Goal: Task Accomplishment & Management: Manage account settings

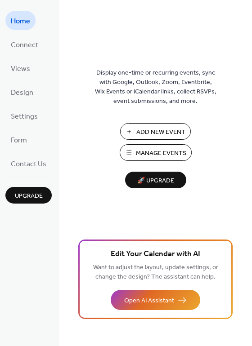
click at [142, 136] on span "Add New Event" at bounding box center [160, 132] width 49 height 9
click at [23, 48] on span "Connect" at bounding box center [24, 45] width 27 height 14
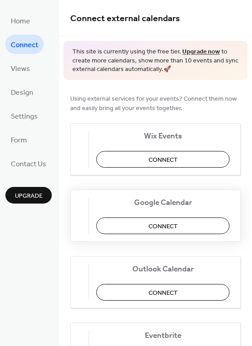
click at [135, 226] on button "Connect" at bounding box center [162, 226] width 133 height 17
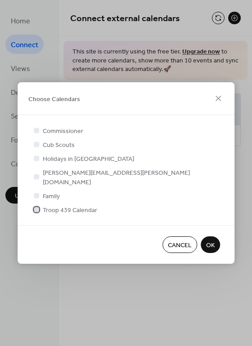
click at [36, 207] on div at bounding box center [36, 209] width 5 height 5
click at [213, 245] on span "OK" at bounding box center [210, 245] width 9 height 9
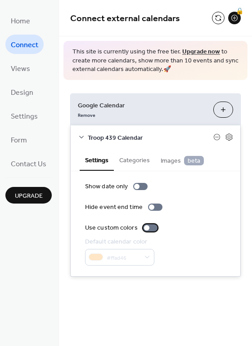
click at [147, 231] on div at bounding box center [150, 227] width 14 height 7
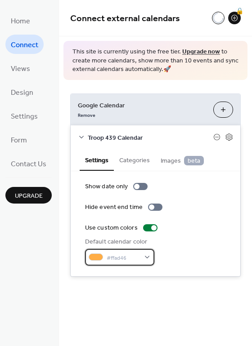
click at [139, 254] on div "#ffad46" at bounding box center [119, 257] width 69 height 17
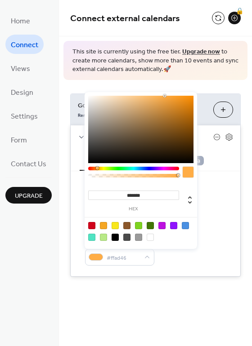
click at [148, 227] on div at bounding box center [150, 225] width 7 height 7
type input "*******"
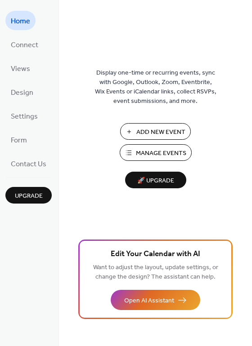
click at [134, 148] on button "Manage Events" at bounding box center [156, 152] width 72 height 17
click at [22, 146] on span "Form" at bounding box center [19, 141] width 16 height 14
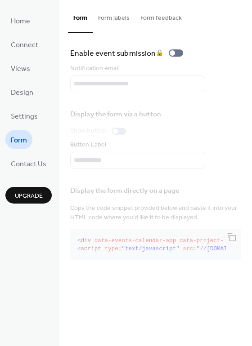
click at [24, 195] on span "Upgrade" at bounding box center [29, 196] width 28 height 9
click at [36, 119] on span "Settings" at bounding box center [24, 117] width 27 height 14
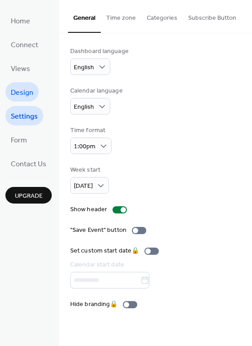
click at [17, 97] on span "Design" at bounding box center [22, 93] width 22 height 14
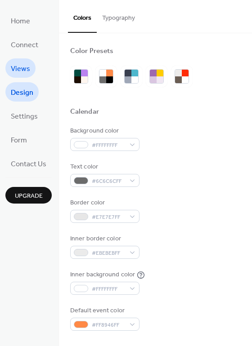
click at [17, 68] on span "Views" at bounding box center [20, 69] width 19 height 14
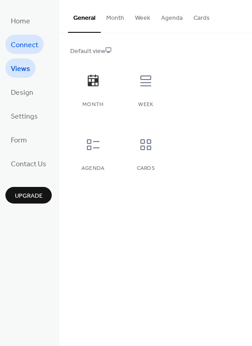
click at [18, 45] on span "Connect" at bounding box center [24, 45] width 27 height 14
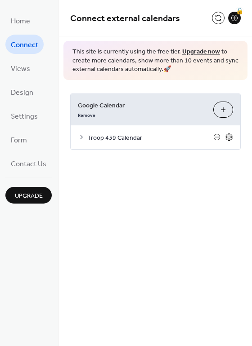
click at [228, 137] on icon at bounding box center [229, 137] width 8 height 8
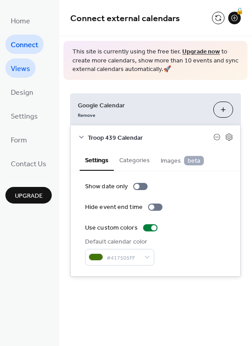
click at [26, 67] on span "Views" at bounding box center [20, 69] width 19 height 14
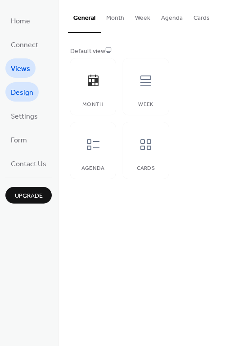
click at [24, 95] on span "Design" at bounding box center [22, 93] width 22 height 14
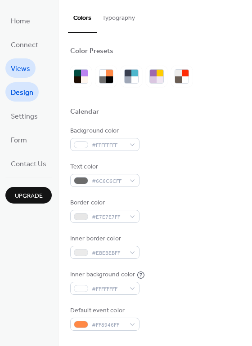
click at [22, 66] on span "Views" at bounding box center [20, 69] width 19 height 14
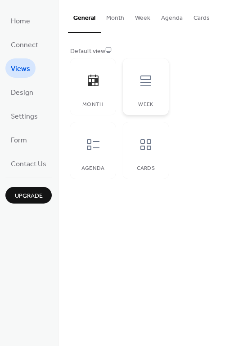
click at [161, 96] on div "Week" at bounding box center [145, 86] width 45 height 57
click at [101, 93] on div at bounding box center [93, 80] width 27 height 27
click at [135, 155] on div at bounding box center [145, 144] width 27 height 27
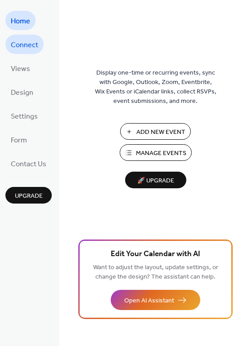
click at [21, 50] on span "Connect" at bounding box center [24, 45] width 27 height 14
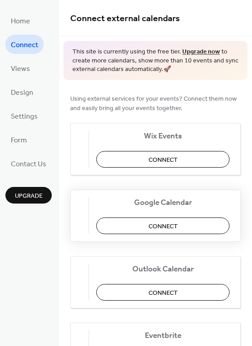
click at [130, 218] on button "Connect" at bounding box center [162, 226] width 133 height 17
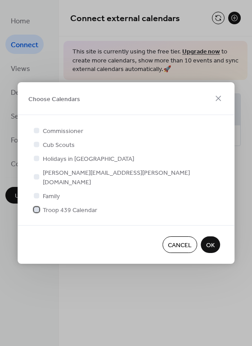
click at [46, 207] on span "Troop 439 Calendar" at bounding box center [70, 210] width 54 height 9
click at [205, 238] on button "OK" at bounding box center [210, 245] width 19 height 17
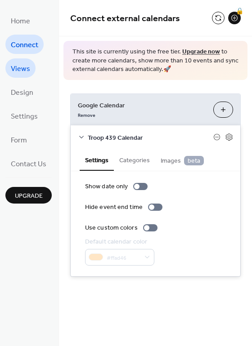
click at [20, 67] on span "Views" at bounding box center [20, 69] width 19 height 14
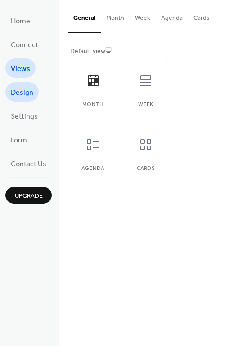
click at [21, 93] on span "Design" at bounding box center [22, 93] width 22 height 14
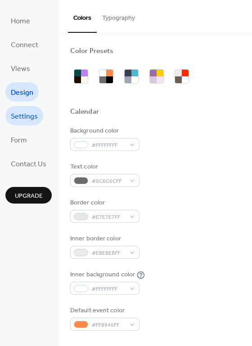
click at [23, 117] on span "Settings" at bounding box center [24, 117] width 27 height 14
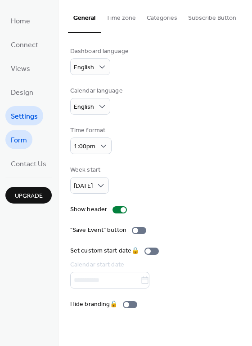
click at [26, 141] on span "Form" at bounding box center [19, 141] width 16 height 14
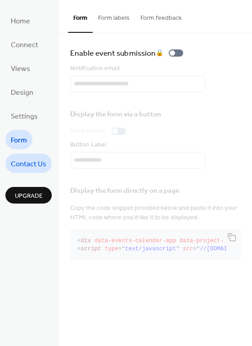
click at [31, 162] on span "Contact Us" at bounding box center [29, 164] width 36 height 14
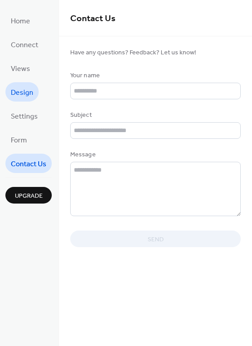
click at [22, 85] on link "Design" at bounding box center [21, 91] width 33 height 19
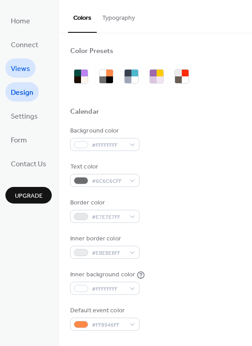
click at [22, 67] on span "Views" at bounding box center [20, 69] width 19 height 14
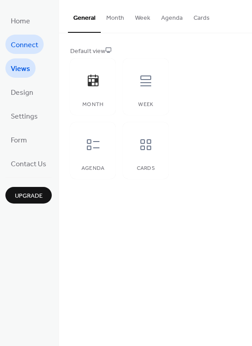
click at [22, 44] on span "Connect" at bounding box center [24, 45] width 27 height 14
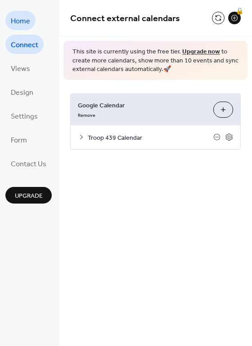
click at [29, 22] on span "Home" at bounding box center [20, 21] width 19 height 14
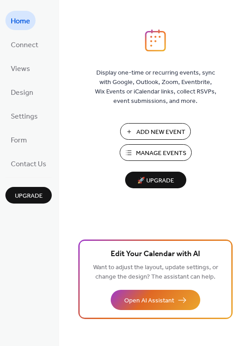
click at [24, 29] on link "Home" at bounding box center [20, 20] width 30 height 19
click at [26, 46] on span "Connect" at bounding box center [24, 45] width 27 height 14
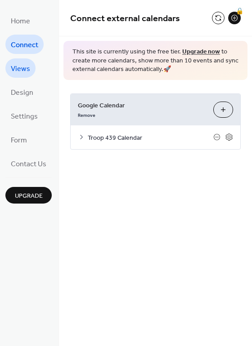
click at [25, 70] on span "Views" at bounding box center [20, 69] width 19 height 14
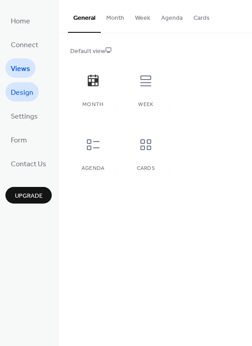
click at [20, 99] on span "Design" at bounding box center [22, 93] width 22 height 14
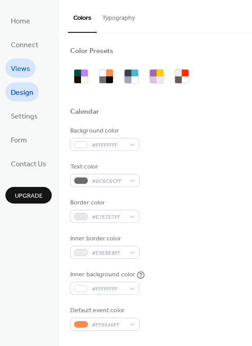
click at [19, 67] on span "Views" at bounding box center [20, 69] width 19 height 14
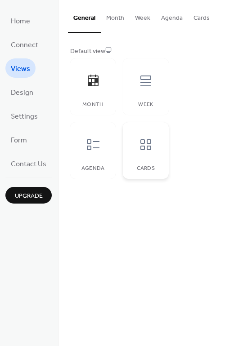
click at [132, 140] on div at bounding box center [145, 144] width 27 height 27
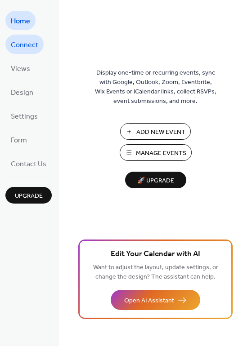
click at [23, 44] on span "Connect" at bounding box center [24, 45] width 27 height 14
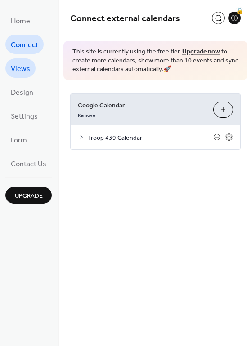
click at [22, 67] on span "Views" at bounding box center [20, 69] width 19 height 14
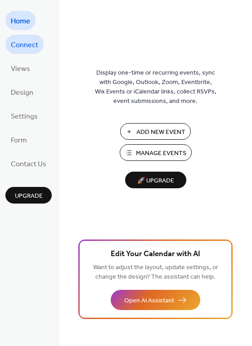
click at [28, 44] on span "Connect" at bounding box center [24, 45] width 27 height 14
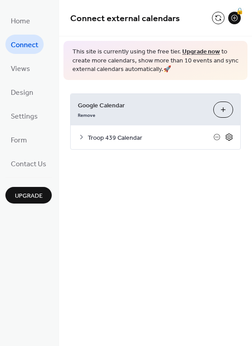
click at [229, 136] on icon at bounding box center [229, 137] width 3 height 3
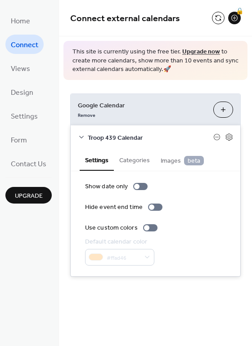
click at [140, 162] on button "Categories" at bounding box center [134, 159] width 41 height 21
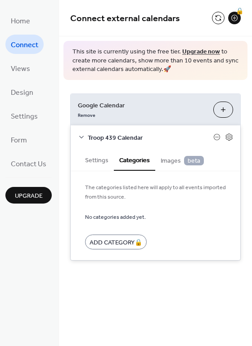
click at [164, 162] on span "Images beta" at bounding box center [182, 161] width 43 height 10
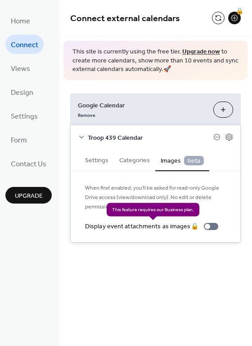
click at [211, 227] on div "Display event attachments as images 🔒" at bounding box center [153, 226] width 137 height 9
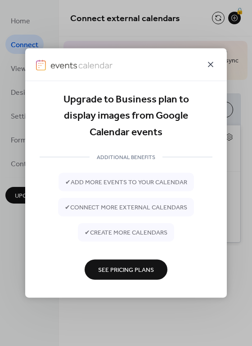
click at [212, 66] on icon at bounding box center [210, 64] width 11 height 11
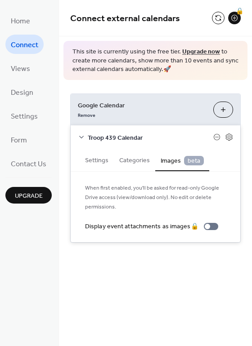
click at [86, 157] on button "Settings" at bounding box center [97, 159] width 34 height 21
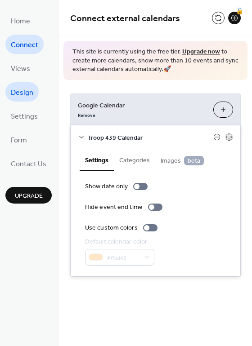
click at [28, 97] on span "Design" at bounding box center [22, 93] width 22 height 14
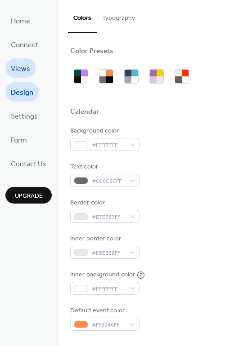
click at [34, 68] on link "Views" at bounding box center [20, 67] width 30 height 19
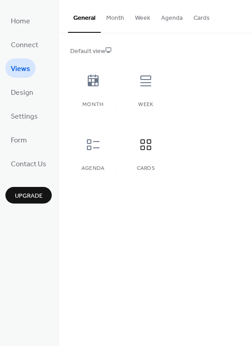
click at [119, 19] on button "Month" at bounding box center [115, 16] width 29 height 32
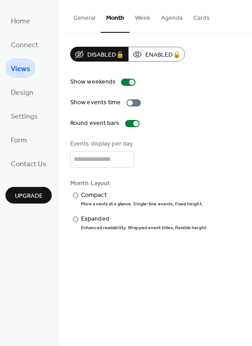
click at [140, 16] on button "Week" at bounding box center [143, 16] width 26 height 32
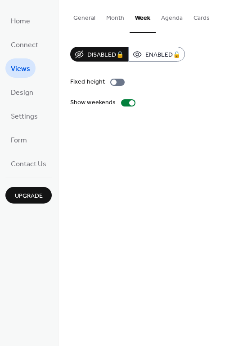
click at [173, 18] on button "Agenda" at bounding box center [172, 16] width 32 height 32
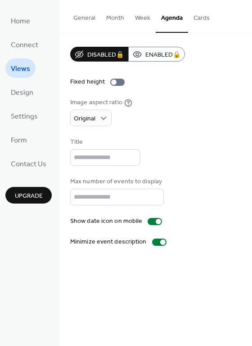
click at [195, 18] on button "Cards" at bounding box center [201, 16] width 27 height 32
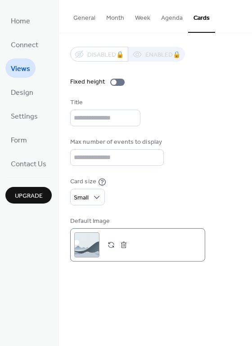
click at [120, 246] on button "button" at bounding box center [123, 245] width 13 height 13
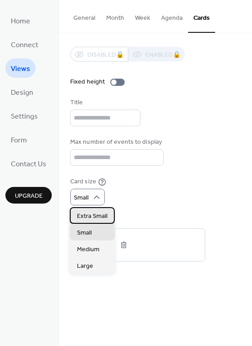
click at [92, 217] on span "Extra Small" at bounding box center [92, 216] width 31 height 9
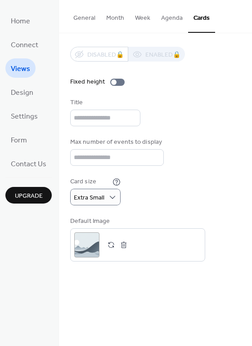
click at [164, 19] on button "Agenda" at bounding box center [172, 16] width 32 height 32
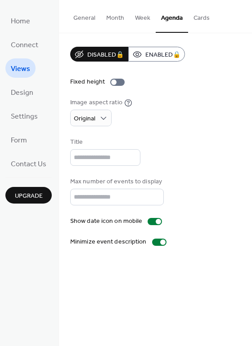
click at [144, 19] on button "Week" at bounding box center [143, 16] width 26 height 32
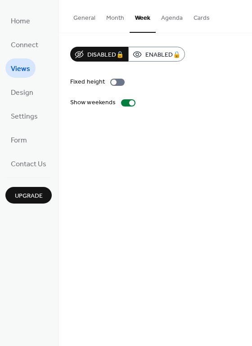
click at [174, 21] on button "Agenda" at bounding box center [172, 16] width 32 height 32
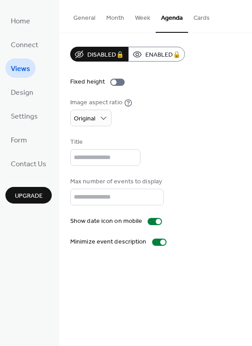
drag, startPoint x: 22, startPoint y: 89, endPoint x: 22, endPoint y: 102, distance: 13.1
click at [22, 89] on span "Design" at bounding box center [22, 93] width 22 height 14
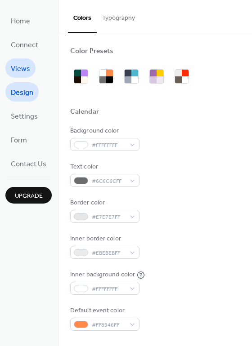
click at [16, 65] on span "Views" at bounding box center [20, 69] width 19 height 14
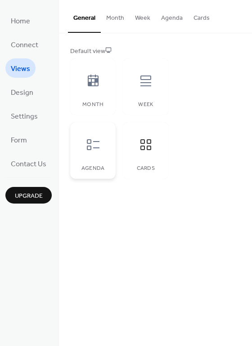
click at [96, 139] on icon at bounding box center [93, 145] width 14 height 14
click at [20, 91] on span "Design" at bounding box center [22, 93] width 22 height 14
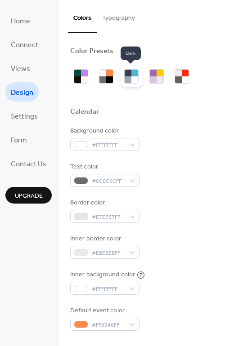
click at [132, 82] on div at bounding box center [134, 79] width 7 height 7
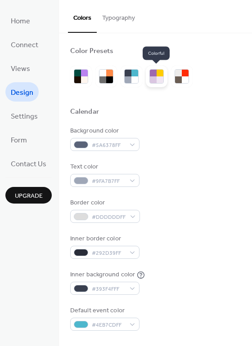
click at [162, 77] on div at bounding box center [160, 79] width 7 height 7
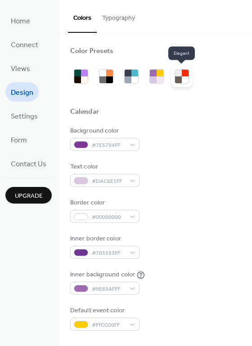
click at [187, 77] on div at bounding box center [185, 79] width 7 height 7
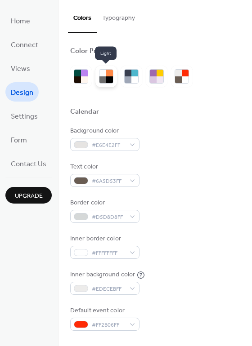
click at [110, 72] on div at bounding box center [109, 73] width 7 height 7
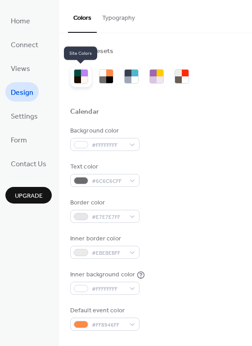
click at [83, 75] on div at bounding box center [84, 73] width 7 height 7
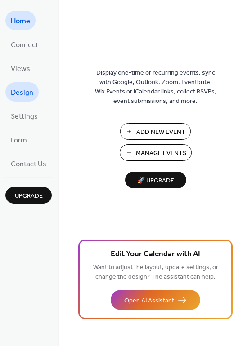
click at [15, 87] on span "Design" at bounding box center [22, 93] width 22 height 14
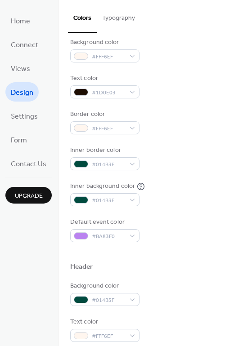
scroll to position [90, 0]
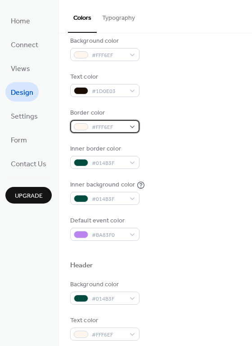
click at [132, 128] on div "#FFF6EF" at bounding box center [104, 126] width 69 height 13
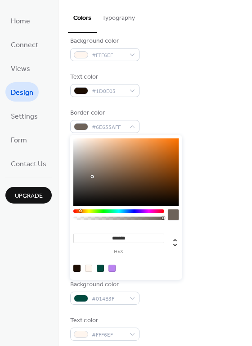
type input "*******"
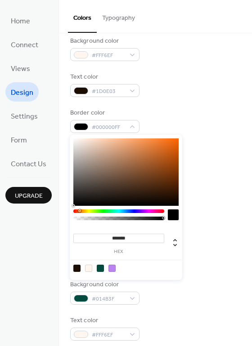
drag, startPoint x: 97, startPoint y: 174, endPoint x: 36, endPoint y: 223, distance: 78.7
click at [35, 224] on body "Home Connect Views Design Settings Form Contact Us Upgrade Design Upgrade Color…" at bounding box center [126, 173] width 252 height 346
click at [220, 169] on div "Background color #FFF6EF Text color #1D0E03 Border color #000000FF Inner border…" at bounding box center [155, 138] width 170 height 205
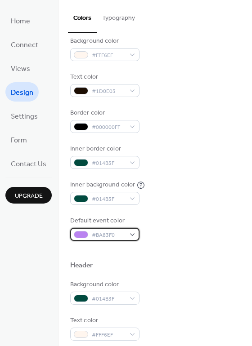
click at [123, 238] on span "#BA83F0" at bounding box center [108, 235] width 33 height 9
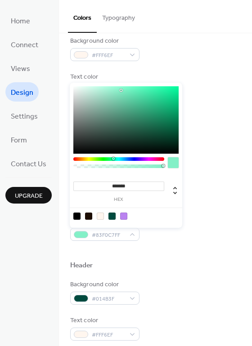
drag, startPoint x: 125, startPoint y: 160, endPoint x: 113, endPoint y: 160, distance: 11.7
click at [113, 160] on div at bounding box center [118, 159] width 91 height 4
drag, startPoint x: 137, startPoint y: 126, endPoint x: 155, endPoint y: 136, distance: 21.1
click at [155, 136] on div at bounding box center [125, 119] width 105 height 67
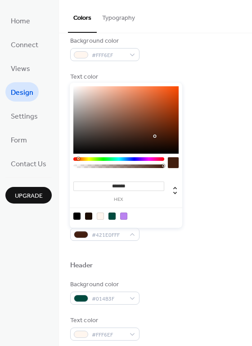
drag, startPoint x: 90, startPoint y: 158, endPoint x: 81, endPoint y: 158, distance: 8.1
click at [81, 158] on div at bounding box center [118, 159] width 91 height 4
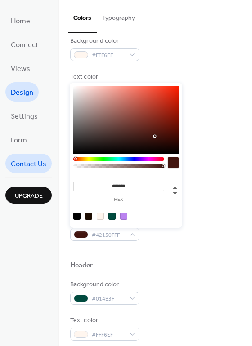
drag, startPoint x: 81, startPoint y: 158, endPoint x: 25, endPoint y: 159, distance: 56.2
click at [36, 159] on body "Home Connect Views Design Settings Form Contact Us Upgrade Design Upgrade Color…" at bounding box center [126, 173] width 252 height 346
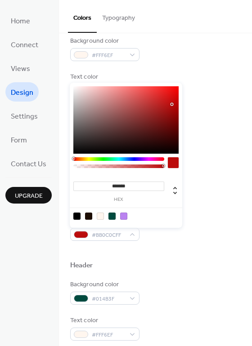
drag, startPoint x: 167, startPoint y: 104, endPoint x: 174, endPoint y: 104, distance: 7.2
click at [174, 104] on div at bounding box center [125, 119] width 105 height 67
type input "*******"
drag, startPoint x: 175, startPoint y: 103, endPoint x: 186, endPoint y: 109, distance: 13.3
click at [186, 109] on body "Home Connect Views Design Settings Form Contact Us Upgrade Design Upgrade Color…" at bounding box center [126, 173] width 252 height 346
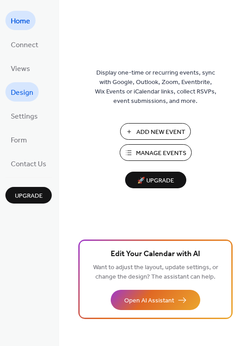
click at [21, 86] on span "Design" at bounding box center [22, 93] width 22 height 14
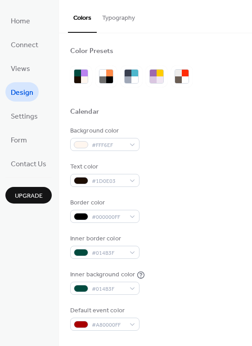
click at [121, 295] on div "Background color #FFF6EF Text color #1D0E03 Border color #000000FF Inner border…" at bounding box center [155, 228] width 170 height 205
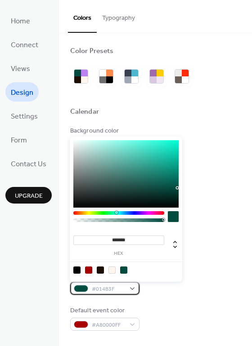
click at [129, 291] on div "#014B3F" at bounding box center [104, 288] width 69 height 13
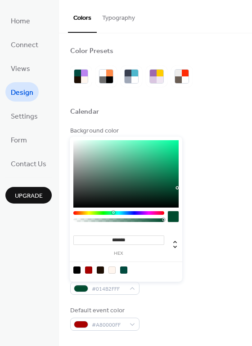
click at [113, 213] on div at bounding box center [118, 213] width 91 height 4
drag, startPoint x: 179, startPoint y: 190, endPoint x: 175, endPoint y: 194, distance: 5.4
click at [175, 194] on div "******* hex" at bounding box center [126, 209] width 112 height 145
type input "*******"
drag, startPoint x: 174, startPoint y: 192, endPoint x: 173, endPoint y: 198, distance: 6.4
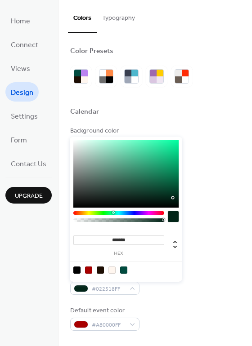
click at [173, 198] on div at bounding box center [125, 173] width 105 height 67
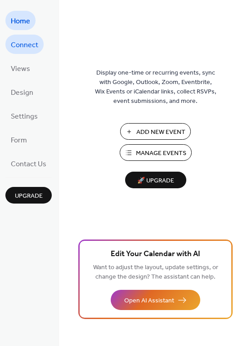
click at [27, 47] on span "Connect" at bounding box center [24, 45] width 27 height 14
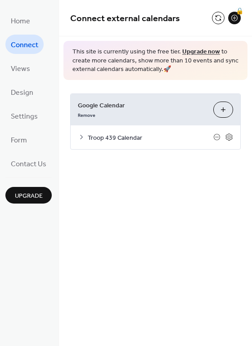
click at [220, 106] on button "Choose Calendars" at bounding box center [223, 110] width 20 height 16
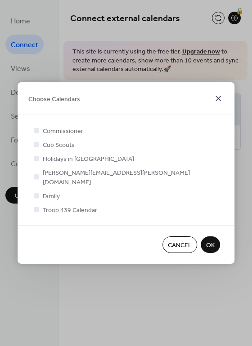
click at [215, 104] on icon at bounding box center [218, 98] width 11 height 11
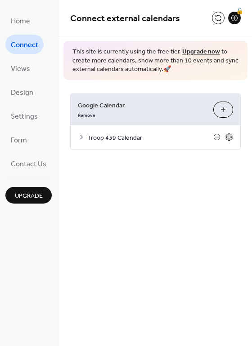
click at [227, 138] on icon at bounding box center [229, 137] width 8 height 8
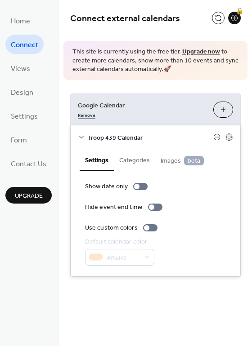
click at [87, 114] on link "Remove" at bounding box center [87, 114] width 18 height 9
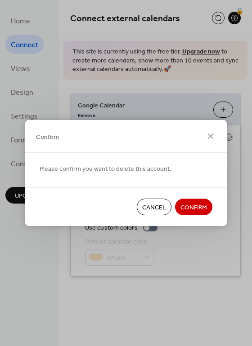
click at [195, 207] on span "Confirm" at bounding box center [193, 207] width 27 height 9
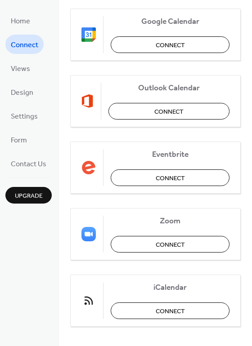
scroll to position [189, 0]
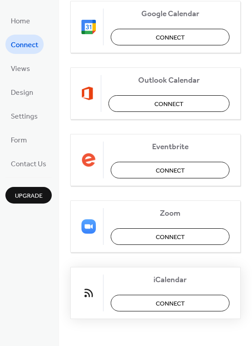
click at [138, 304] on button "Connect" at bounding box center [170, 303] width 119 height 17
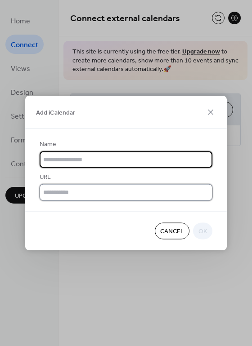
click at [62, 187] on input "text" at bounding box center [126, 192] width 173 height 17
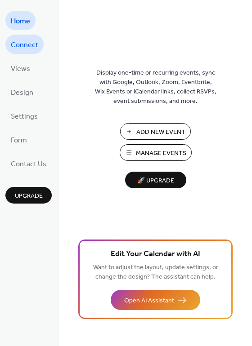
click at [22, 49] on span "Connect" at bounding box center [24, 45] width 27 height 14
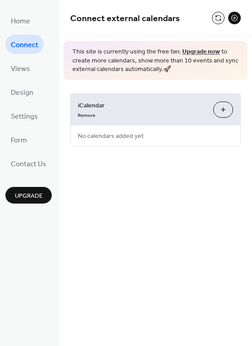
click at [218, 111] on button "Add iCalendar" at bounding box center [223, 110] width 20 height 16
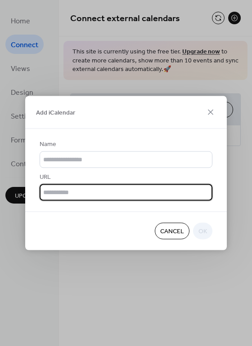
click at [61, 197] on input "text" at bounding box center [126, 192] width 173 height 17
paste input "**********"
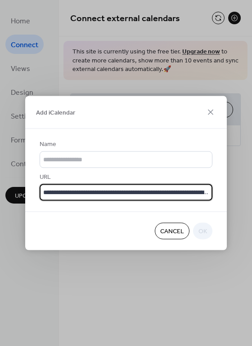
scroll to position [0, 162]
type input "**********"
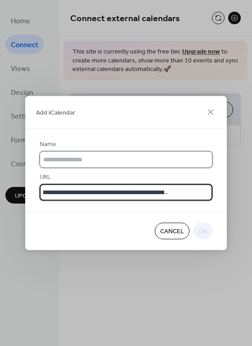
scroll to position [0, 0]
click at [71, 157] on input "text" at bounding box center [126, 160] width 173 height 17
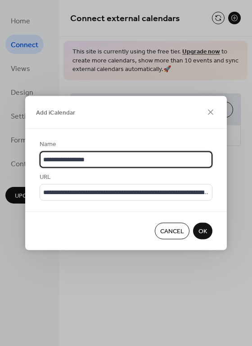
type input "**********"
click at [211, 232] on button "OK" at bounding box center [202, 231] width 19 height 17
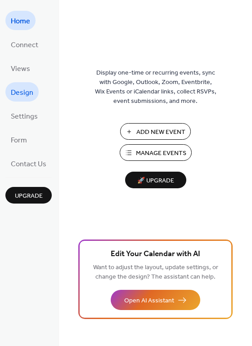
click at [25, 92] on span "Design" at bounding box center [22, 93] width 22 height 14
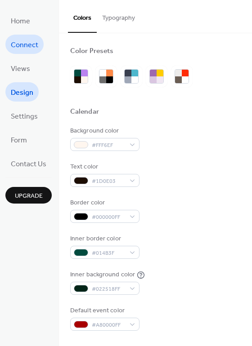
click at [16, 44] on span "Connect" at bounding box center [24, 45] width 27 height 14
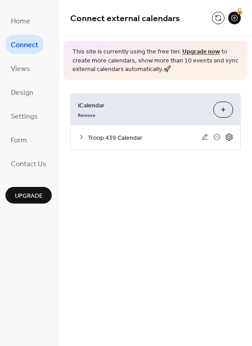
click at [226, 140] on icon at bounding box center [229, 137] width 8 height 8
